Goal: Transaction & Acquisition: Download file/media

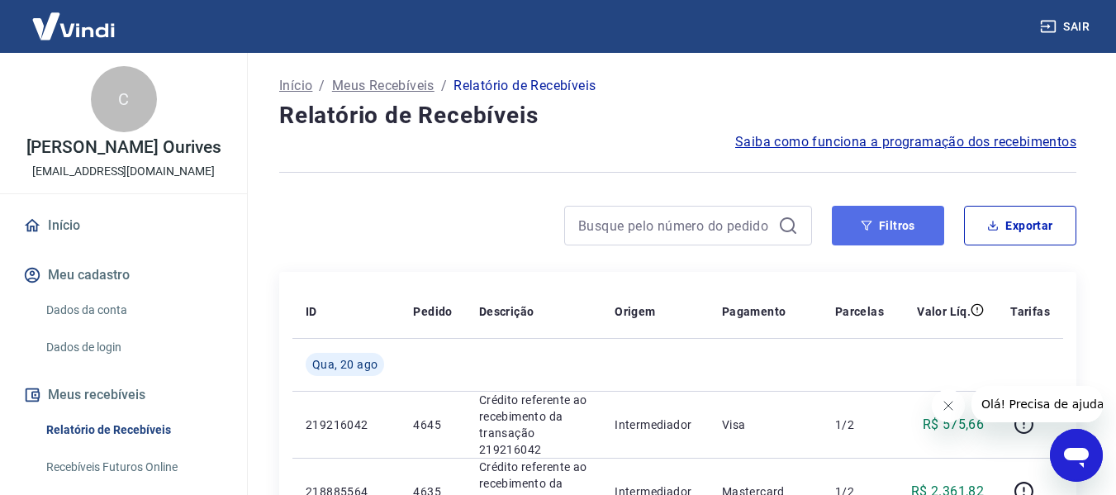
click at [917, 229] on button "Filtros" at bounding box center [888, 226] width 112 height 40
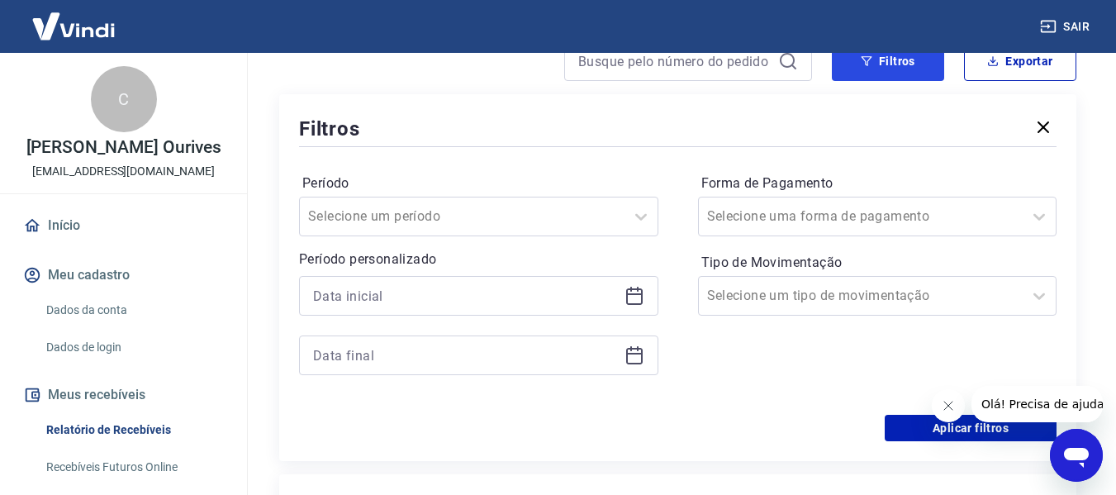
scroll to position [165, 0]
click at [629, 290] on icon at bounding box center [634, 295] width 20 height 20
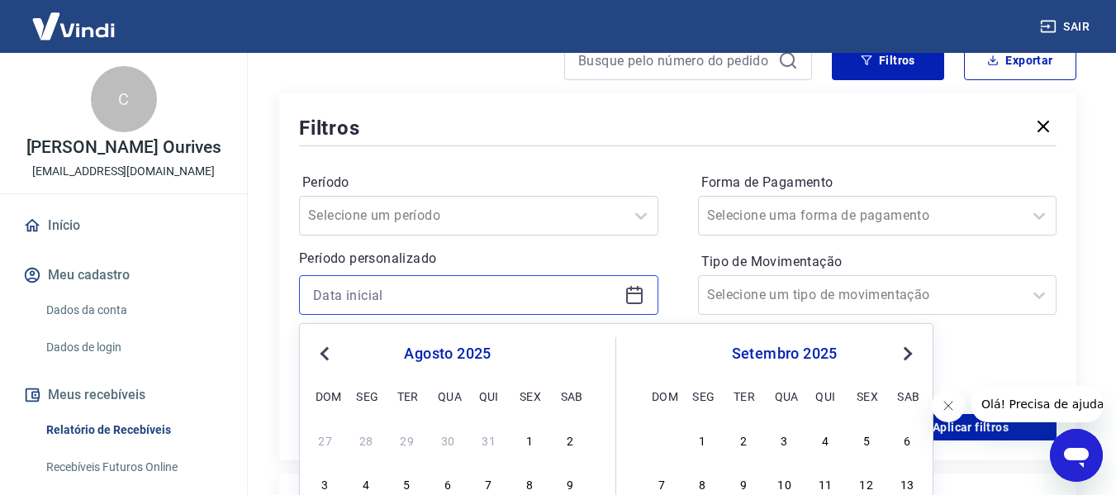
scroll to position [330, 0]
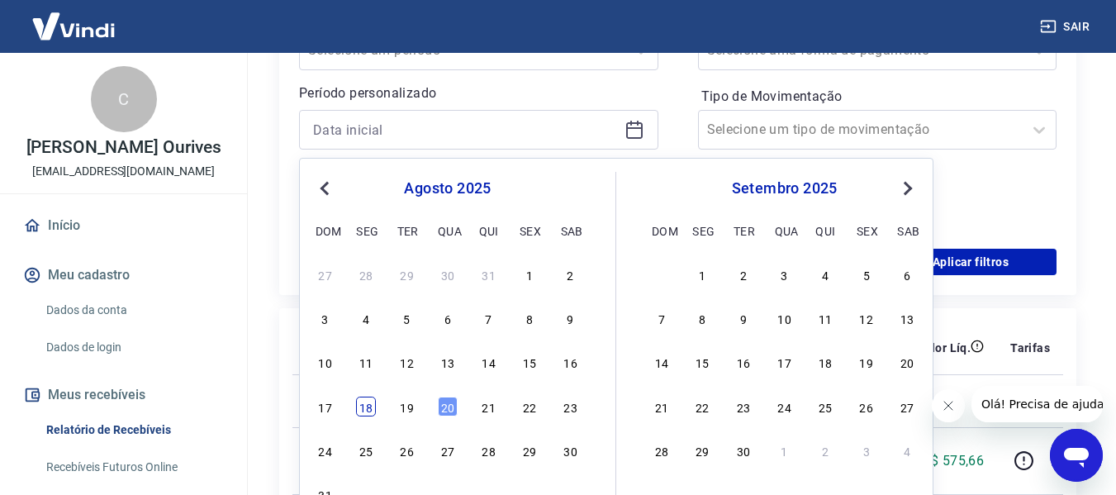
click at [364, 413] on div "18" at bounding box center [366, 406] width 20 height 20
type input "[DATE]"
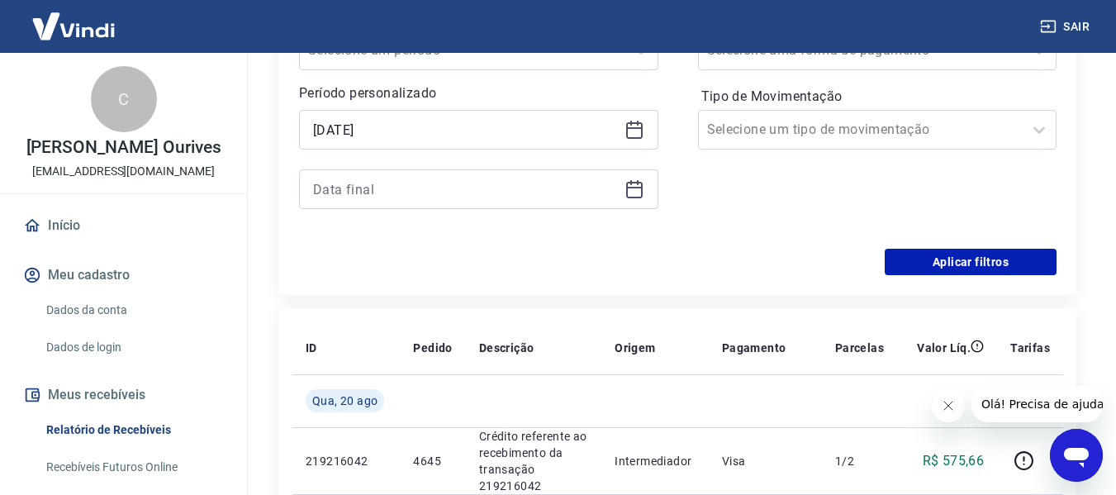
click at [633, 189] on icon at bounding box center [634, 189] width 20 height 20
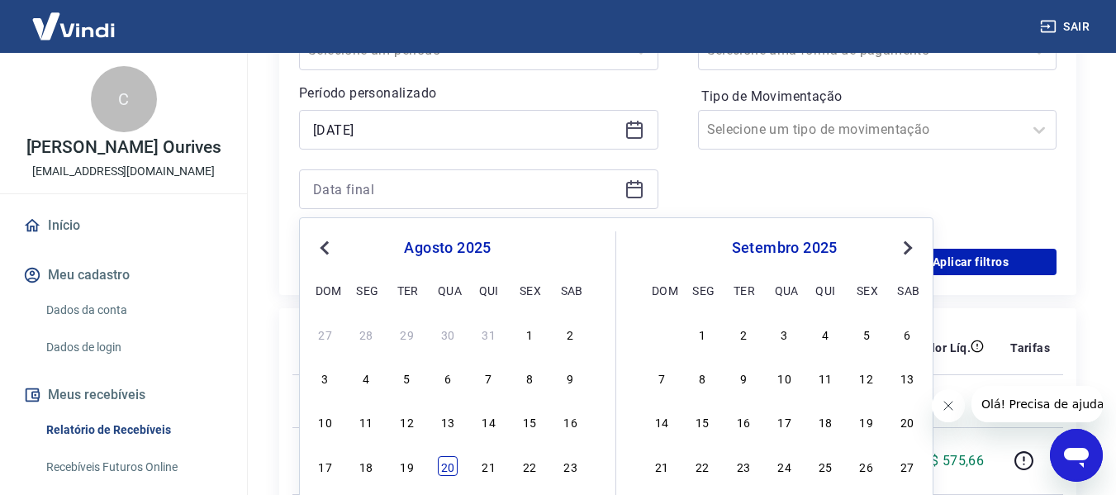
click at [445, 461] on div "20" at bounding box center [448, 466] width 20 height 20
type input "[DATE]"
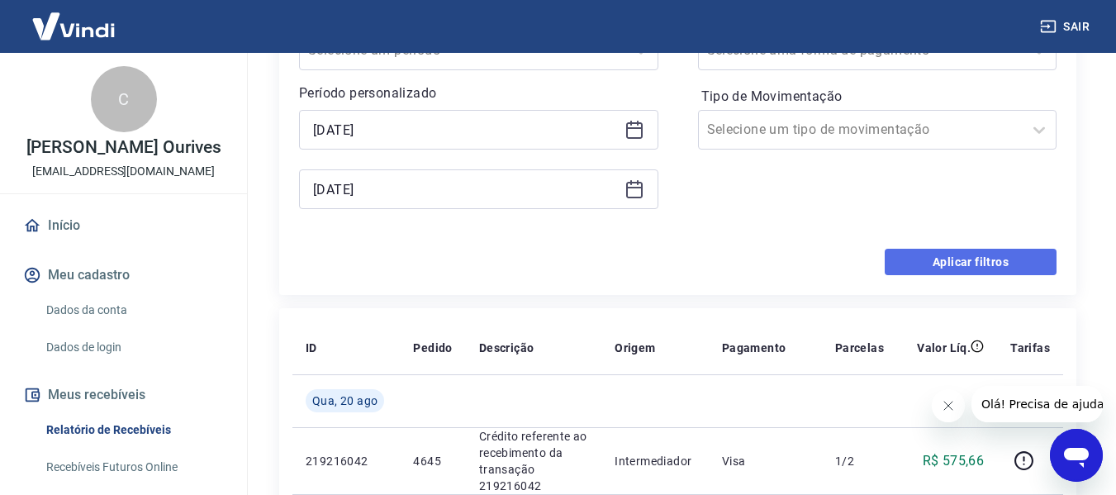
click at [994, 263] on button "Aplicar filtros" at bounding box center [970, 262] width 172 height 26
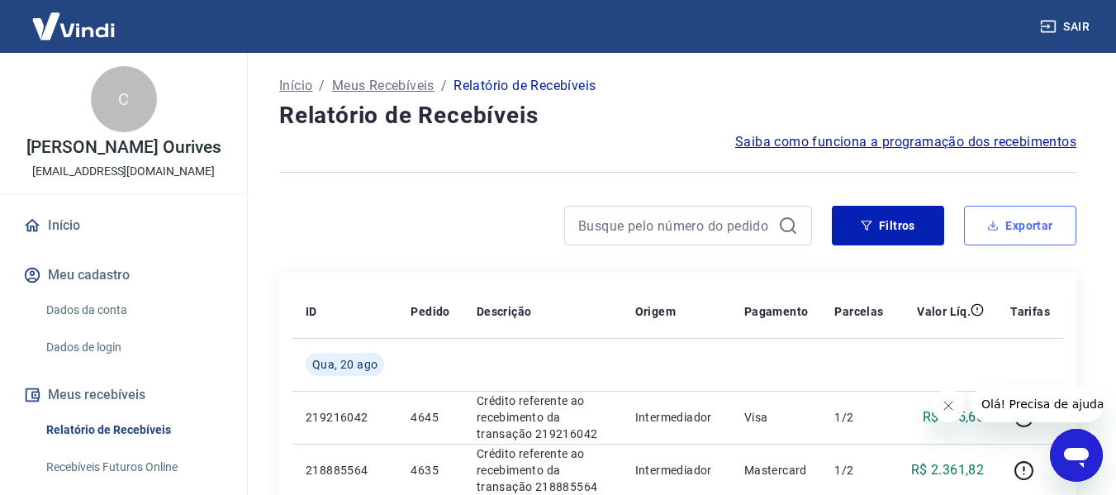
click at [1021, 220] on button "Exportar" at bounding box center [1020, 226] width 112 height 40
type input "[DATE]"
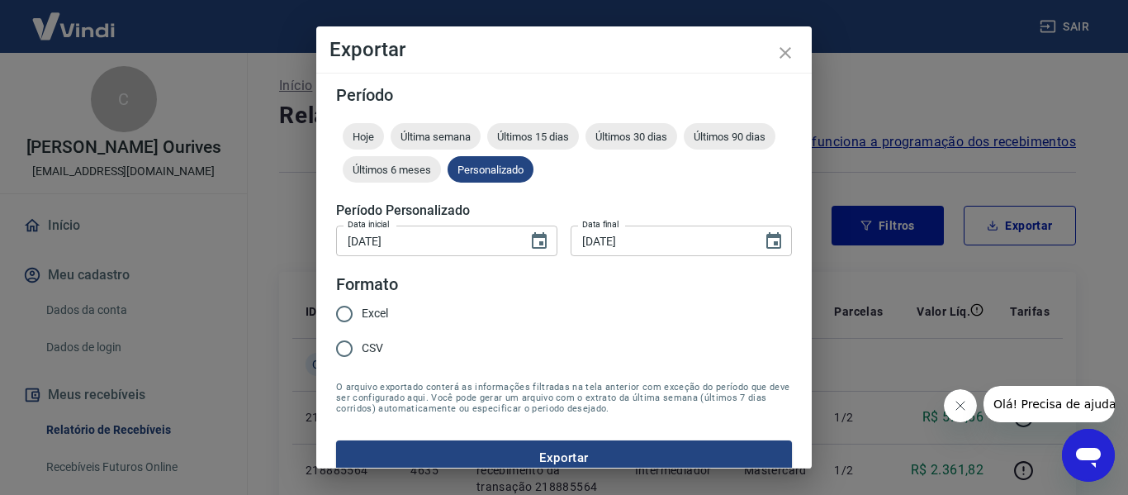
click at [348, 315] on input "Excel" at bounding box center [344, 313] width 35 height 35
radio input "true"
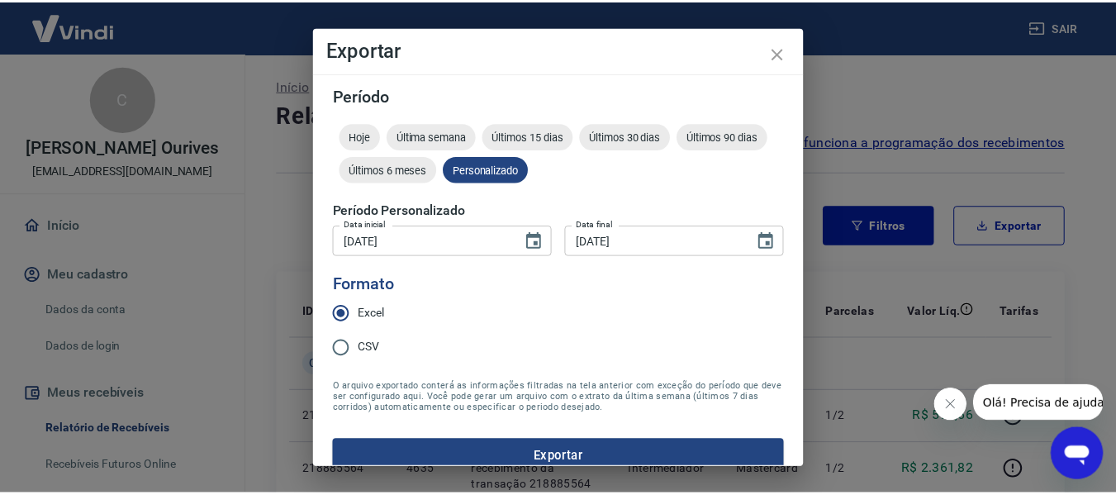
scroll to position [21, 0]
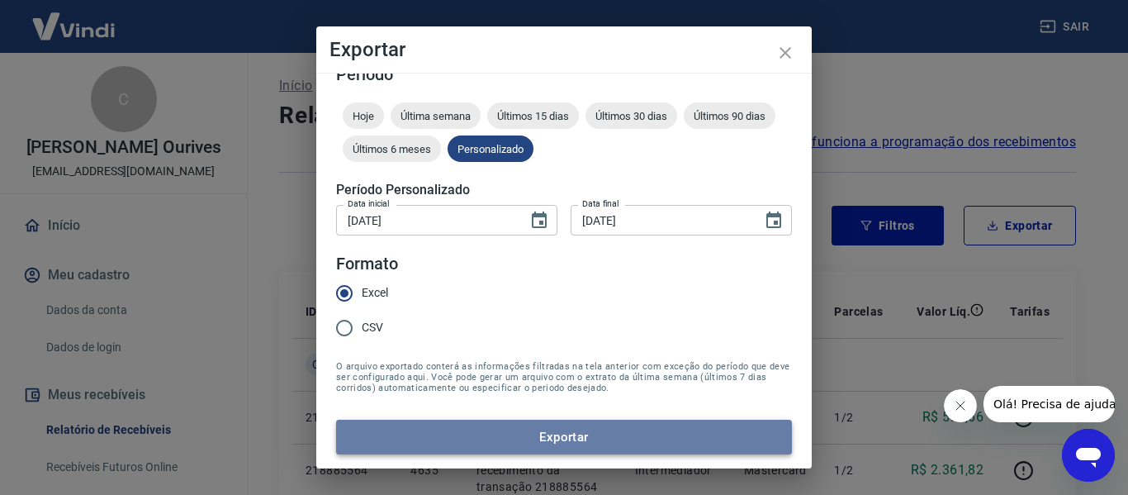
click at [619, 429] on button "Exportar" at bounding box center [564, 437] width 456 height 35
